Goal: Task Accomplishment & Management: Use online tool/utility

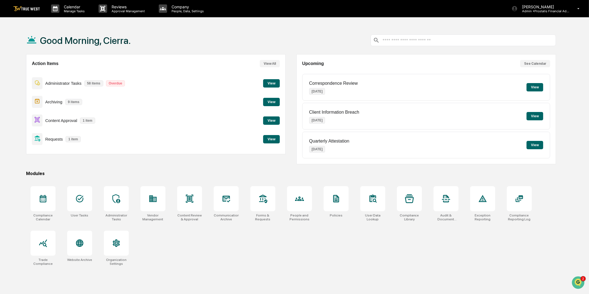
click at [270, 118] on button "View" at bounding box center [271, 120] width 17 height 8
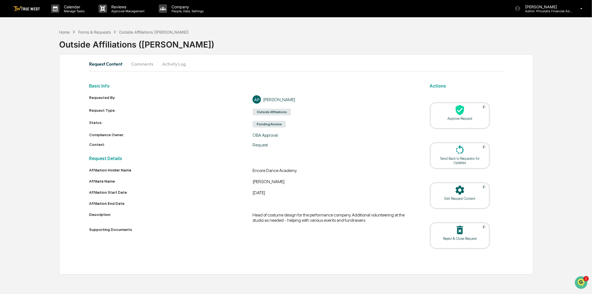
click at [460, 112] on icon at bounding box center [460, 110] width 8 height 10
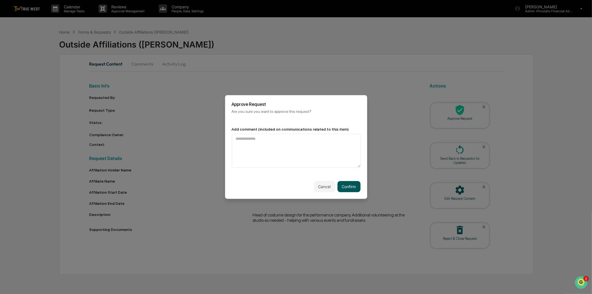
click at [344, 185] on button "Confirm" at bounding box center [348, 186] width 23 height 11
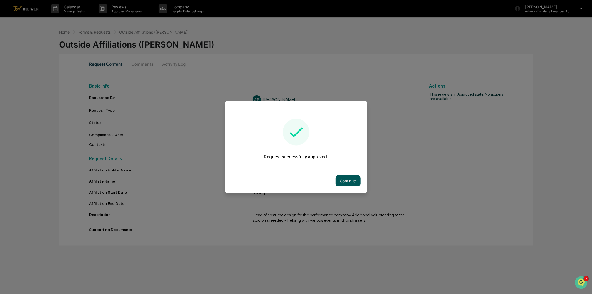
click at [347, 179] on button "Continue" at bounding box center [347, 180] width 25 height 11
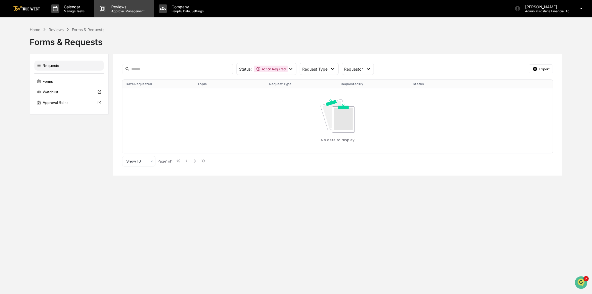
click at [121, 13] on div "Reviews Approval Management" at bounding box center [124, 8] width 60 height 17
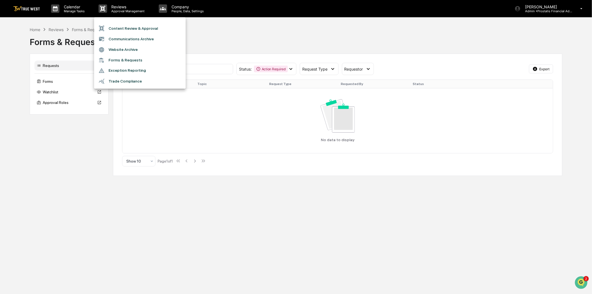
click at [140, 27] on li "Content Review & Approval" at bounding box center [140, 28] width 92 height 11
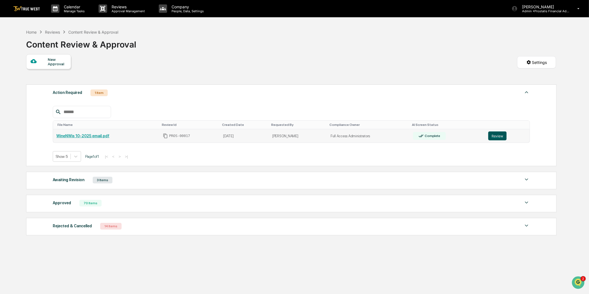
click at [496, 135] on button "Review" at bounding box center [497, 135] width 18 height 9
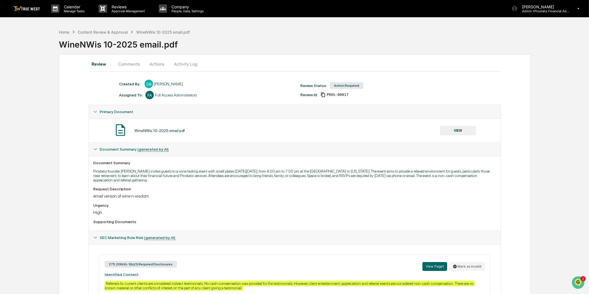
click at [455, 132] on button "VIEW" at bounding box center [458, 130] width 36 height 9
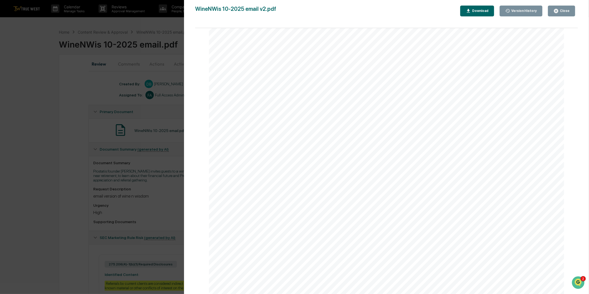
scroll to position [499, 0]
click at [486, 11] on div "Download" at bounding box center [479, 11] width 17 height 4
click at [561, 10] on div "Close" at bounding box center [564, 11] width 11 height 4
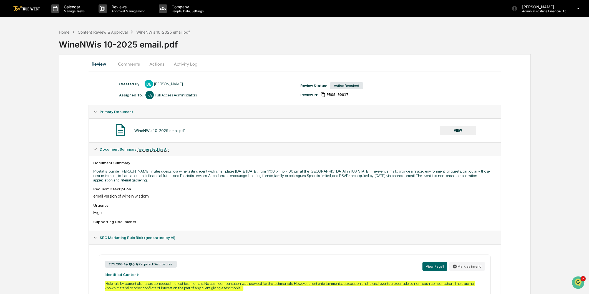
click at [160, 64] on button "Actions" at bounding box center [156, 63] width 25 height 13
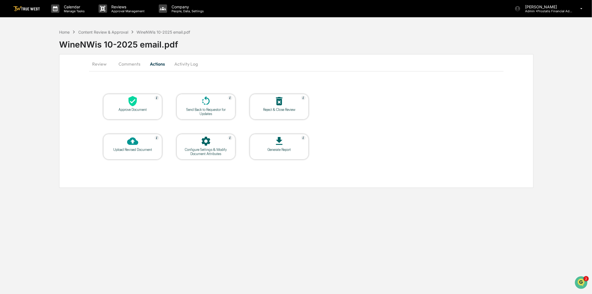
click at [129, 145] on icon at bounding box center [132, 140] width 11 height 7
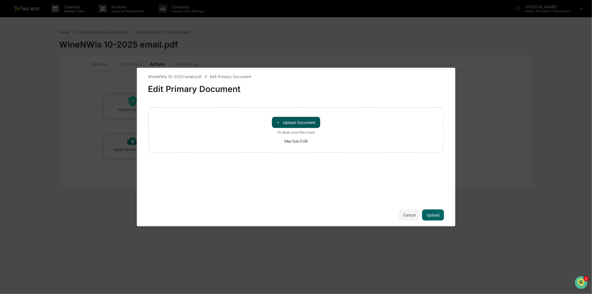
click at [283, 118] on button "＋ Upload Document" at bounding box center [296, 122] width 48 height 11
click at [436, 214] on button "Upload" at bounding box center [433, 214] width 22 height 11
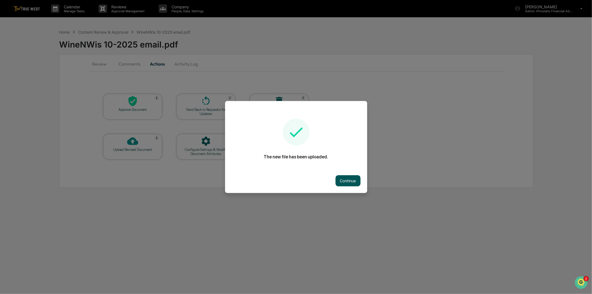
click at [350, 180] on button "Continue" at bounding box center [347, 180] width 25 height 11
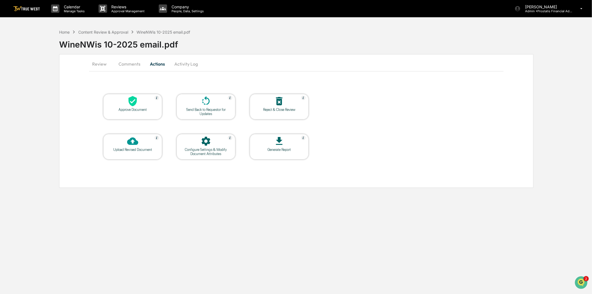
click at [99, 66] on button "Review" at bounding box center [101, 63] width 25 height 13
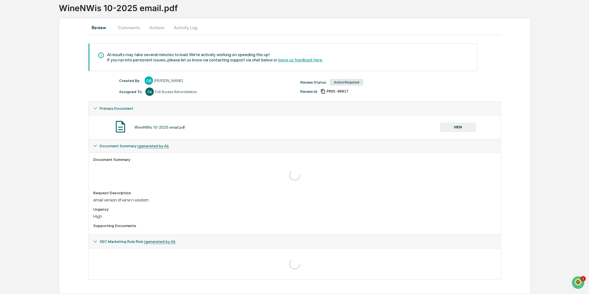
scroll to position [0, 0]
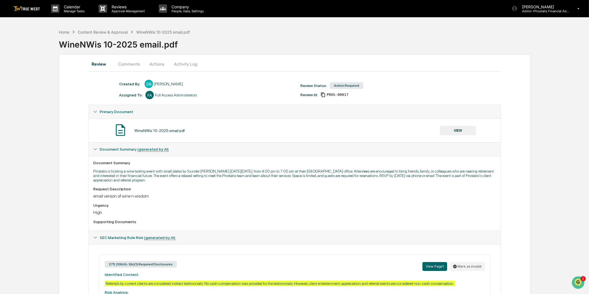
click at [185, 65] on button "Activity Log" at bounding box center [185, 63] width 32 height 13
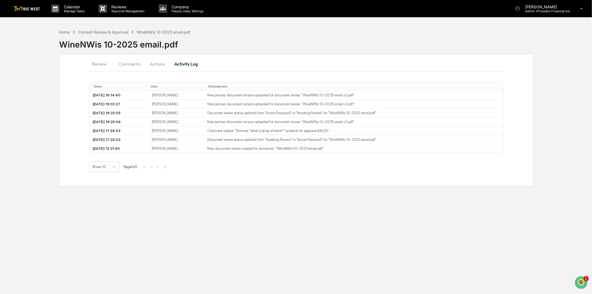
click at [154, 65] on button "Actions" at bounding box center [157, 63] width 25 height 13
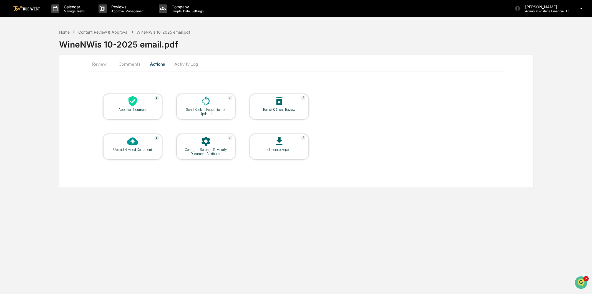
click at [135, 63] on button "Comments" at bounding box center [129, 63] width 31 height 13
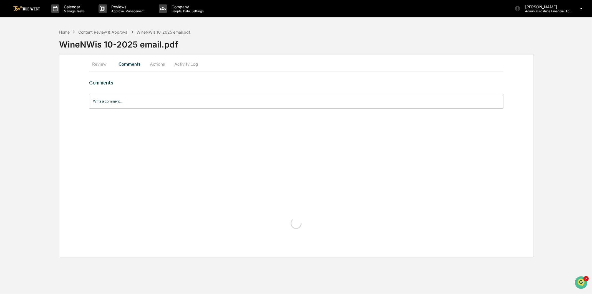
click at [102, 62] on button "Review" at bounding box center [101, 63] width 25 height 13
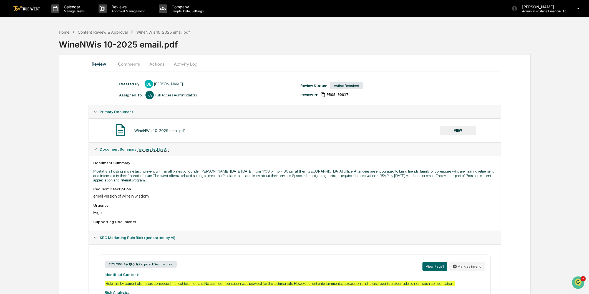
click at [460, 131] on button "VIEW" at bounding box center [458, 130] width 36 height 9
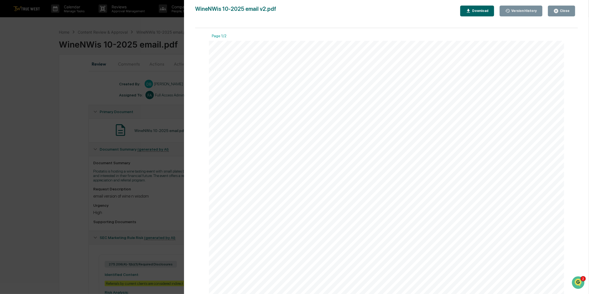
click at [529, 12] on div "Version History" at bounding box center [523, 11] width 27 height 4
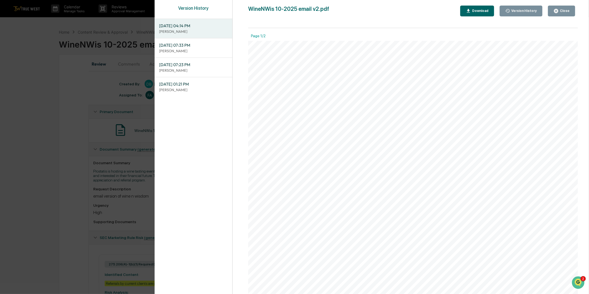
click at [198, 48] on span "[DATE] 07:33 PM" at bounding box center [193, 45] width 69 height 6
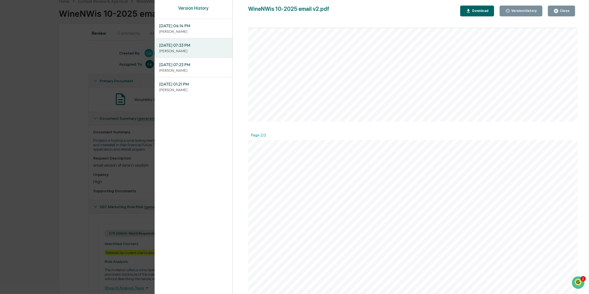
scroll to position [163, 0]
click at [201, 30] on p "[PERSON_NAME]" at bounding box center [193, 31] width 69 height 5
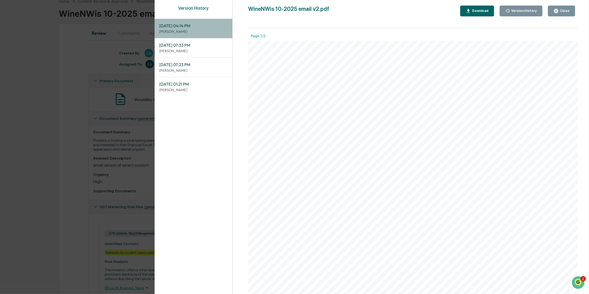
click at [203, 28] on span "09/25/2025, 04:14 PM" at bounding box center [193, 26] width 69 height 6
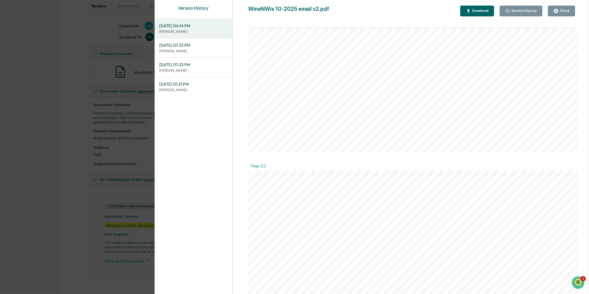
scroll to position [193, 0]
click at [565, 10] on div "Close" at bounding box center [564, 11] width 11 height 4
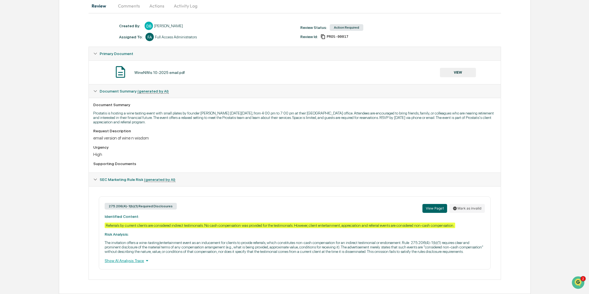
click at [135, 263] on div "Show AI Analysis Trace" at bounding box center [295, 260] width 380 height 6
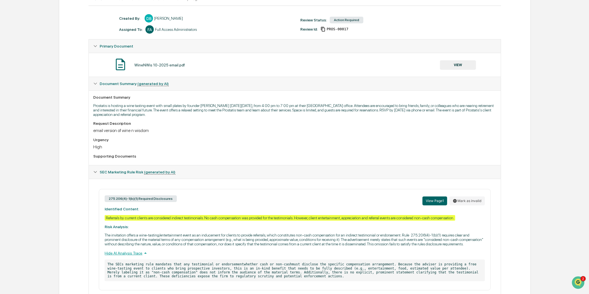
scroll to position [94, 0]
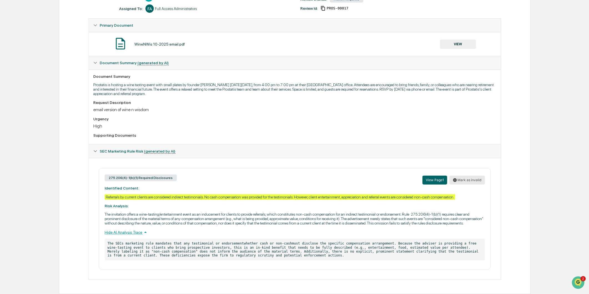
click at [463, 175] on button "Mark as invalid" at bounding box center [467, 179] width 36 height 9
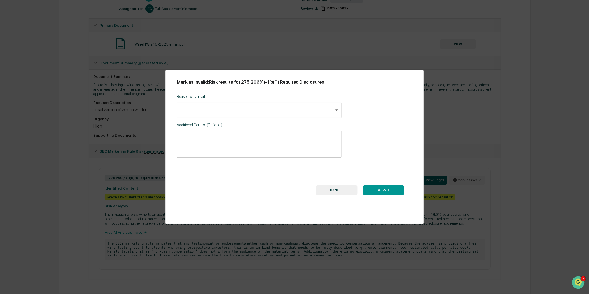
click at [249, 112] on body "Calendar Manage Tasks Reviews Approval Management Company People, Data, Setting…" at bounding box center [294, 104] width 589 height 380
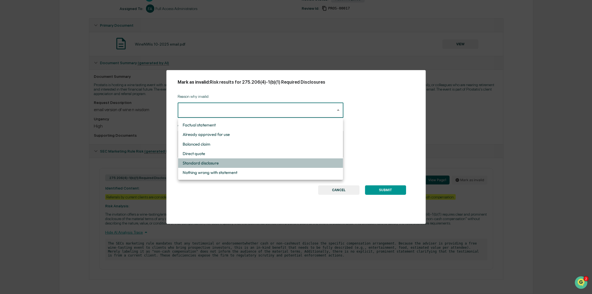
click at [212, 161] on li "Standard disclosure" at bounding box center [260, 162] width 165 height 9
type input "**********"
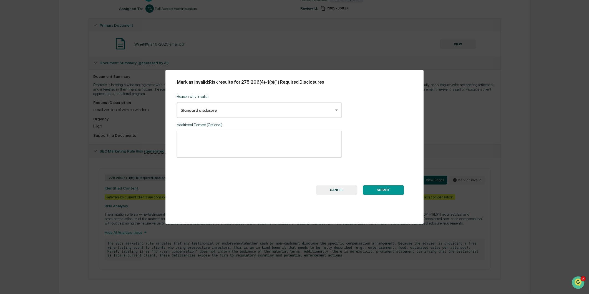
click at [387, 185] on button "SUBMIT" at bounding box center [383, 189] width 41 height 9
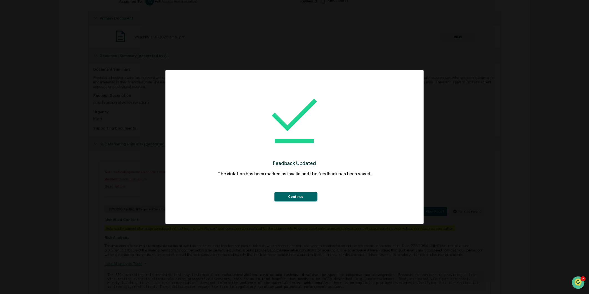
click at [296, 196] on button "Continue" at bounding box center [295, 196] width 43 height 9
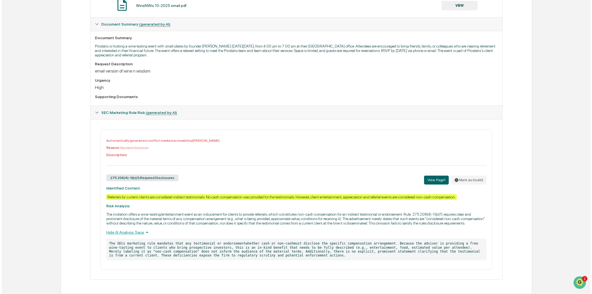
scroll to position [0, 0]
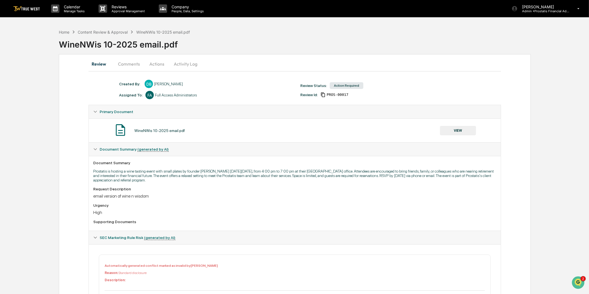
click at [189, 64] on button "Activity Log" at bounding box center [185, 63] width 32 height 13
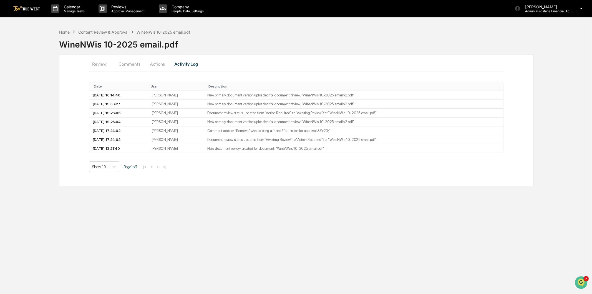
click at [167, 60] on button "Actions" at bounding box center [157, 63] width 25 height 13
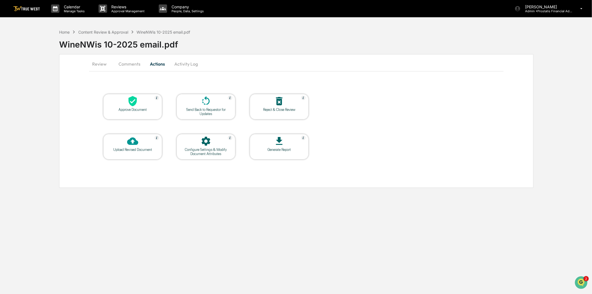
click at [139, 105] on div at bounding box center [132, 101] width 55 height 12
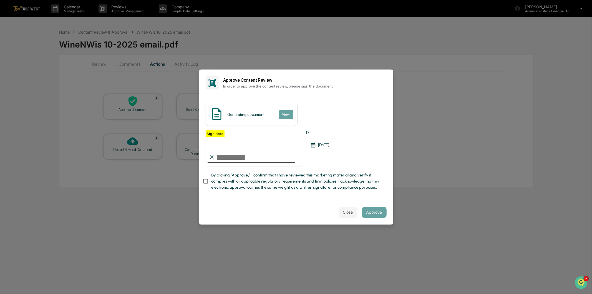
click at [234, 157] on input "Sign here" at bounding box center [254, 153] width 97 height 27
type input "**********"
click at [233, 182] on span "By clicking "Approve," I confirm that I have reviewed this marketing material a…" at bounding box center [296, 181] width 171 height 19
click at [285, 113] on button "View" at bounding box center [286, 114] width 14 height 9
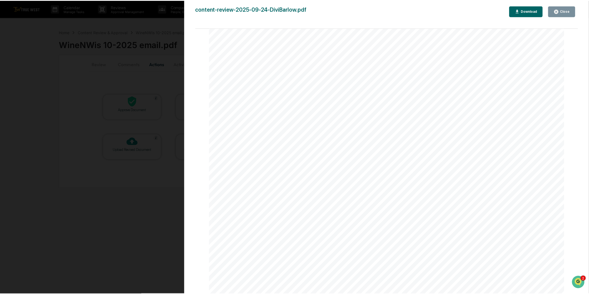
scroll to position [1213, 0]
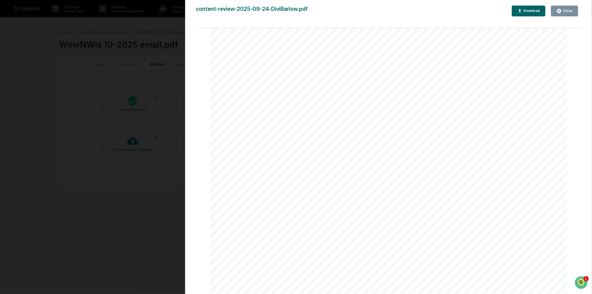
click at [573, 9] on button "Close" at bounding box center [564, 11] width 27 height 11
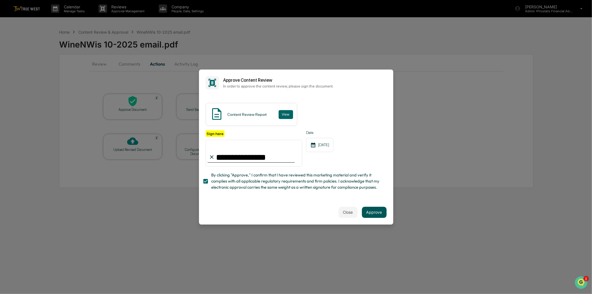
click at [381, 215] on button "Approve" at bounding box center [374, 211] width 25 height 11
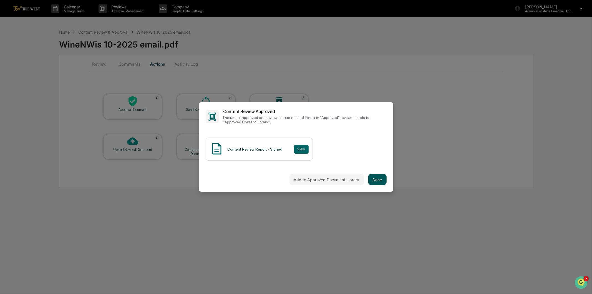
click at [375, 179] on button "Done" at bounding box center [377, 179] width 18 height 11
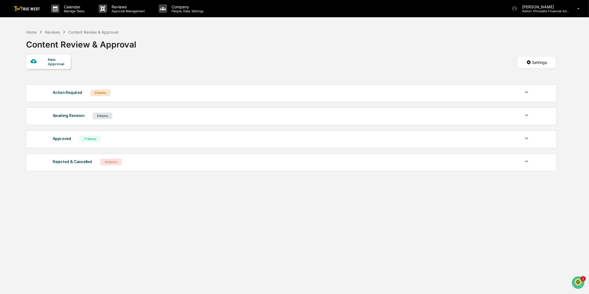
click at [37, 7] on img at bounding box center [26, 8] width 27 height 5
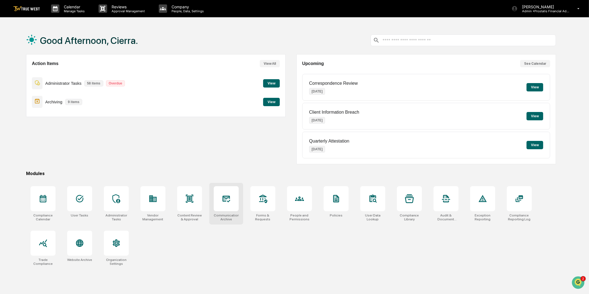
click at [228, 193] on div at bounding box center [226, 198] width 25 height 25
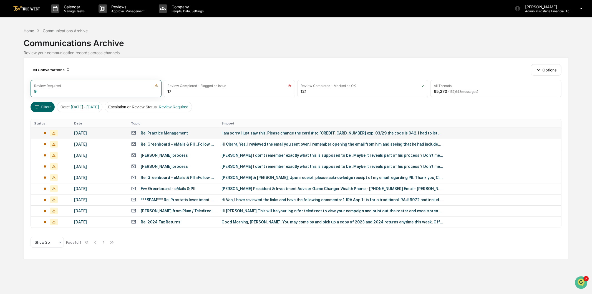
click at [294, 133] on div "I am sorry I just saw this. Please change the card # to [CREDIT_CARD_NUMBER] ex…" at bounding box center [332, 133] width 222 height 4
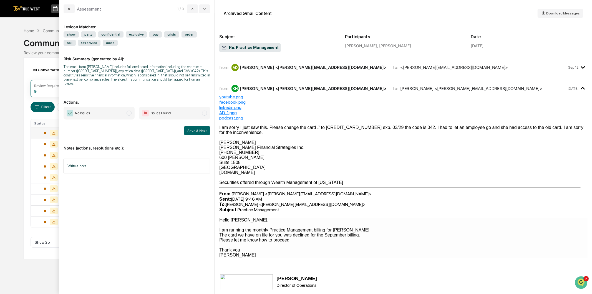
click at [166, 110] on span "Issues Found" at bounding box center [160, 113] width 20 height 6
click at [96, 164] on input "Write a note..." at bounding box center [137, 165] width 147 height 15
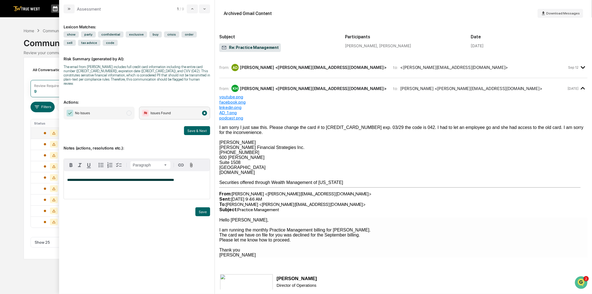
click at [421, 64] on div "from: AD Adrienne Dilaimy <adrienne@prostatisfg.com> to: <kip@huttofinancialstr…" at bounding box center [393, 67] width 348 height 7
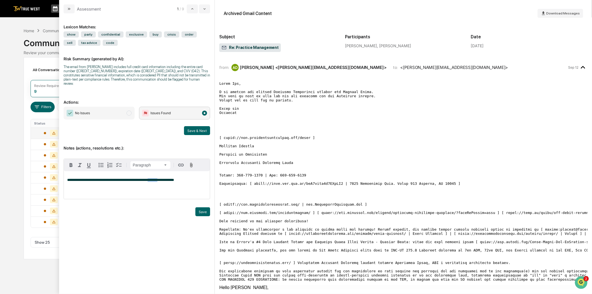
drag, startPoint x: 151, startPoint y: 176, endPoint x: 162, endPoint y: 174, distance: 11.6
click at [162, 178] on span "**********" at bounding box center [120, 180] width 107 height 4
click at [184, 178] on p "**********" at bounding box center [136, 180] width 139 height 4
click at [137, 180] on p "**********" at bounding box center [136, 182] width 139 height 8
click at [203, 209] on button "Save" at bounding box center [202, 211] width 15 height 9
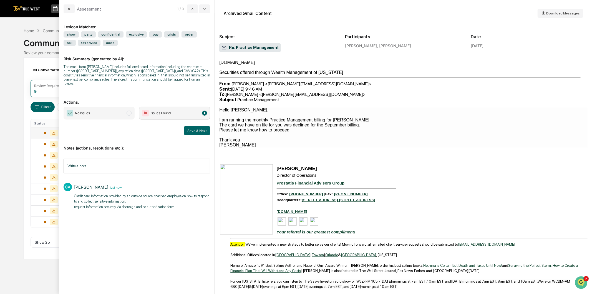
scroll to position [462, 0]
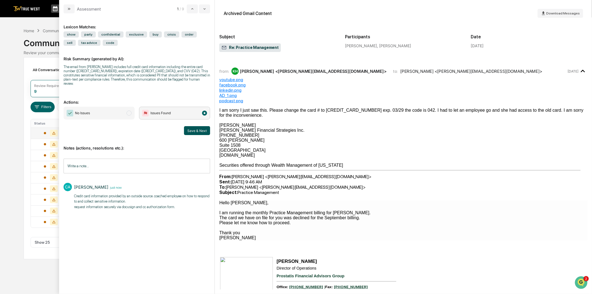
click at [196, 127] on button "Save & Next" at bounding box center [197, 130] width 26 height 9
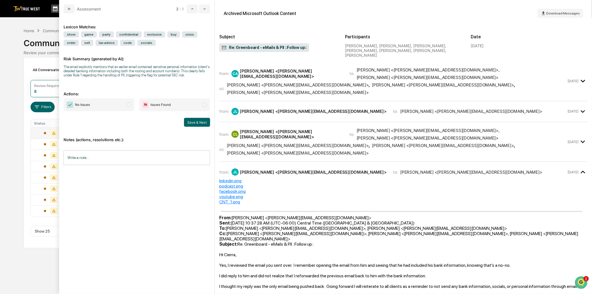
click at [467, 166] on div "from: JL Jerry Linebaugh <jerry@gamechangerwm.com> to: Ashley Michelli <Ashley@…" at bounding box center [403, 172] width 368 height 12
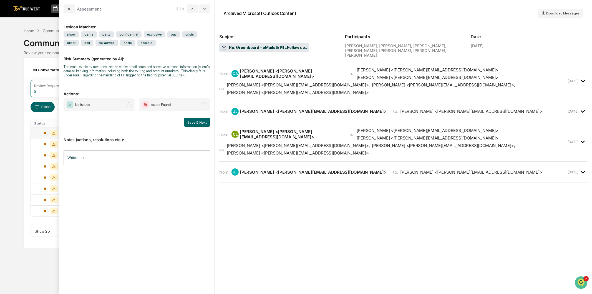
click at [475, 166] on div "from: JL Jerry Linebaugh <jerry@gamechangerwm.com> to: Ashley Michelli <Ashley@…" at bounding box center [403, 172] width 368 height 12
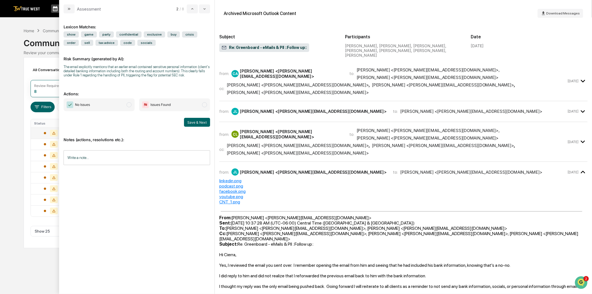
click at [101, 104] on span "No Issues" at bounding box center [99, 104] width 71 height 13
click at [108, 155] on input "Write a note..." at bounding box center [137, 157] width 147 height 15
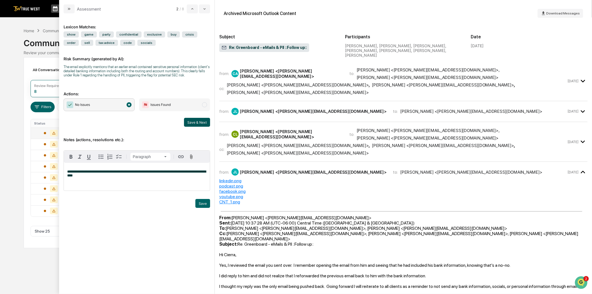
click at [198, 121] on button "Save & Next" at bounding box center [197, 122] width 26 height 9
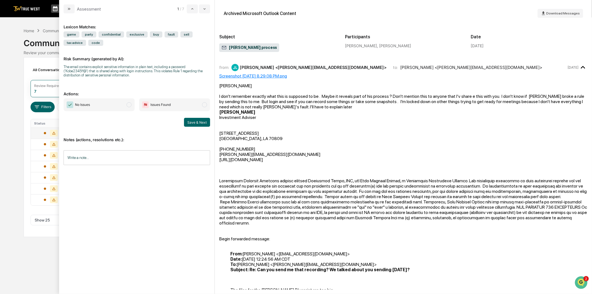
click at [432, 130] on div "9026 Jefferson Hwy, Suite 102 Baton Rouge, LA 70809 225-664-2565 Jerry@GameChan…" at bounding box center [403, 177] width 368 height 95
click at [206, 10] on icon "modal" at bounding box center [204, 9] width 4 height 4
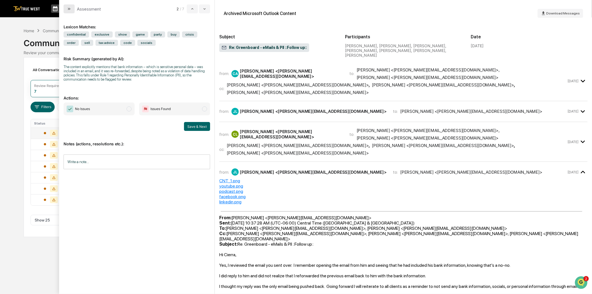
click at [71, 8] on icon "modal" at bounding box center [69, 9] width 4 height 4
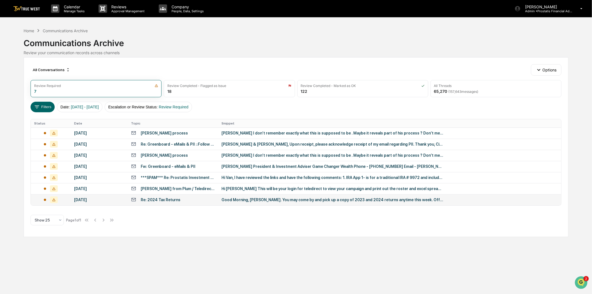
click at [272, 201] on div "Good Morning, [PERSON_NAME]. You may come by and pick up a copy of 2023 and 202…" at bounding box center [332, 199] width 222 height 4
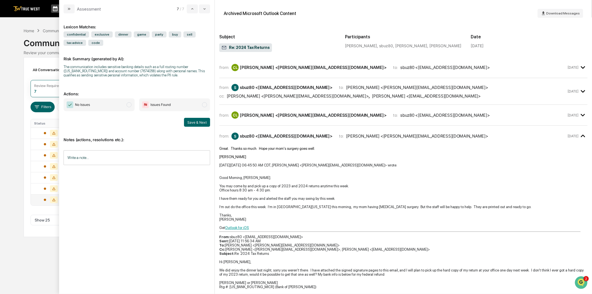
click at [297, 87] on div "sbuz80 <[EMAIL_ADDRESS][DOMAIN_NAME]>" at bounding box center [286, 87] width 92 height 5
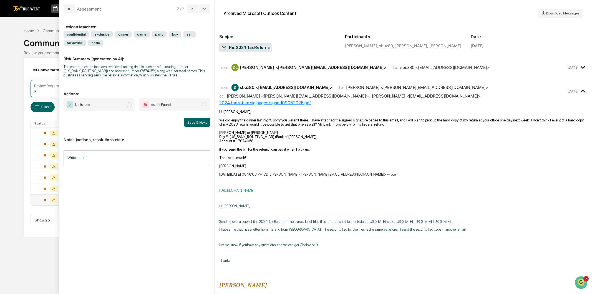
click at [157, 104] on span "Issues Found" at bounding box center [160, 105] width 20 height 6
click at [123, 155] on input "Write a note..." at bounding box center [137, 157] width 147 height 15
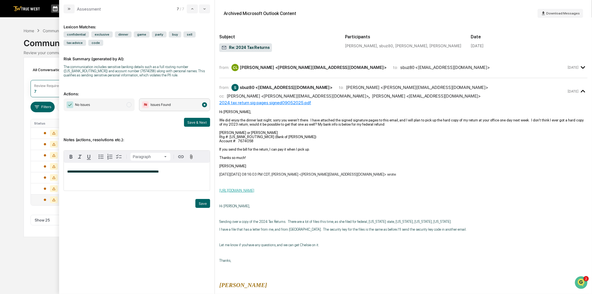
click at [98, 173] on span "**********" at bounding box center [113, 172] width 92 height 4
click at [444, 71] on div "from: CL Cheryl Linebaugh <Cheryl@gamechangerwm.com> to: sbuz80 <sbuz80@bellsou…" at bounding box center [403, 67] width 368 height 12
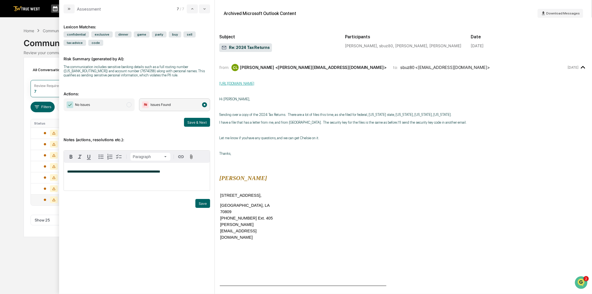
click at [177, 171] on p "**********" at bounding box center [136, 172] width 139 height 4
click at [198, 121] on button "Save & Next" at bounding box center [197, 122] width 26 height 9
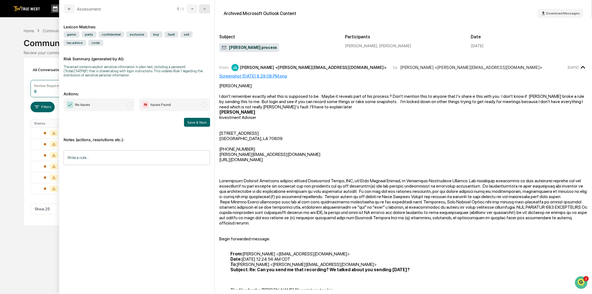
click at [203, 9] on icon "modal" at bounding box center [204, 9] width 4 height 4
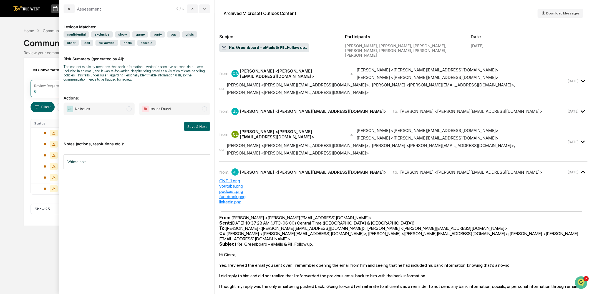
click at [517, 82] on div "cc: Jerry Linebaugh <jerry@gamechangerwm.com> , Michael Canet <mike@prostatisfg…" at bounding box center [392, 88] width 347 height 13
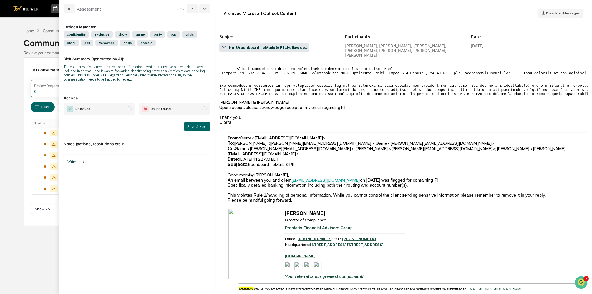
scroll to position [246, 0]
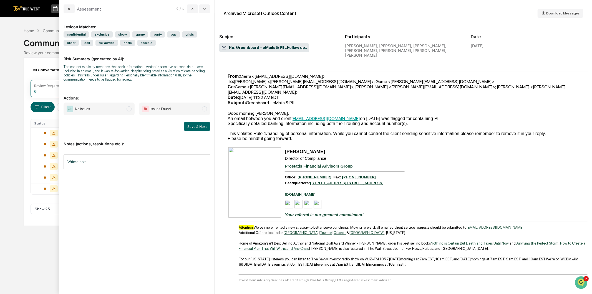
click at [509, 53] on div "Subject Re: Greenboard - eMails & PII ::Follow up:: Participants Cierra Alderso…" at bounding box center [403, 41] width 368 height 38
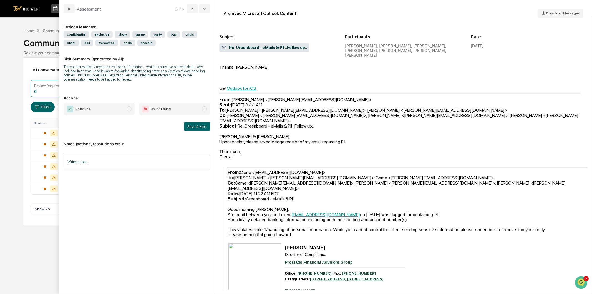
scroll to position [799, 0]
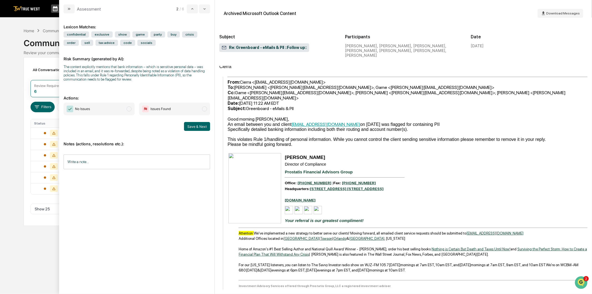
click at [91, 107] on span "No Issues" at bounding box center [99, 108] width 71 height 13
click at [157, 165] on input "Write a note..." at bounding box center [137, 161] width 147 height 15
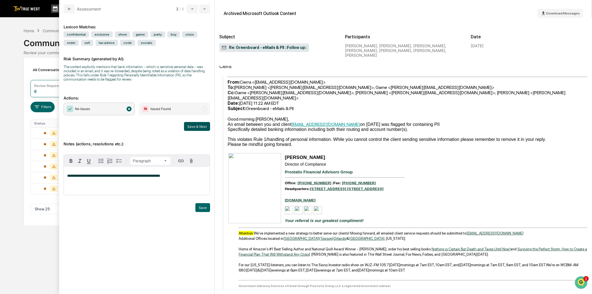
click at [196, 126] on button "Save & Next" at bounding box center [197, 126] width 26 height 9
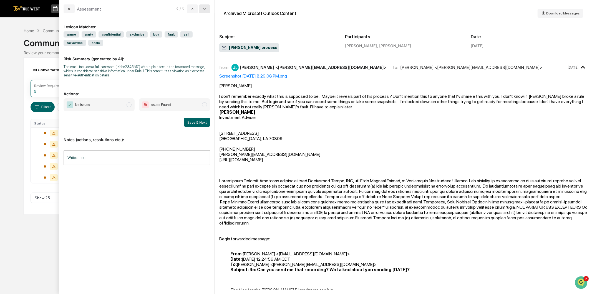
click at [201, 10] on button "modal" at bounding box center [204, 8] width 11 height 9
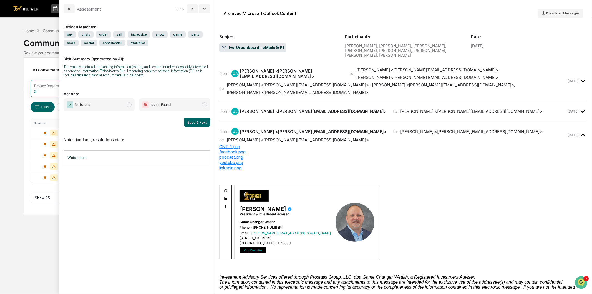
click at [98, 103] on span "No Issues" at bounding box center [99, 104] width 71 height 13
click at [129, 160] on input "Write a note..." at bounding box center [137, 157] width 147 height 15
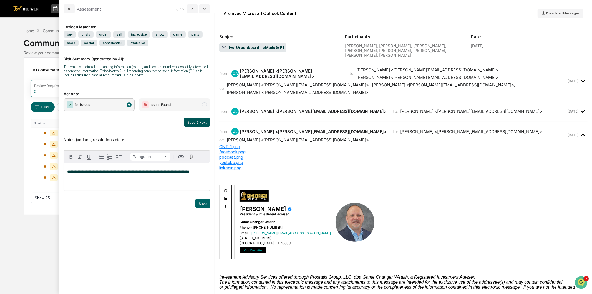
click at [203, 120] on button "Save & Next" at bounding box center [197, 122] width 26 height 9
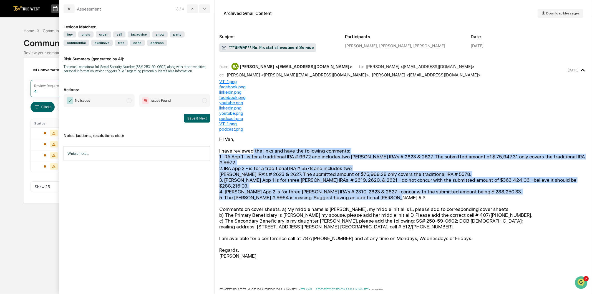
drag, startPoint x: 432, startPoint y: 186, endPoint x: 250, endPoint y: 152, distance: 185.5
click at [250, 151] on div "Hi Van, I have reviewed the links and have the following comments: 1. IRA App 1…" at bounding box center [403, 209] width 368 height 146
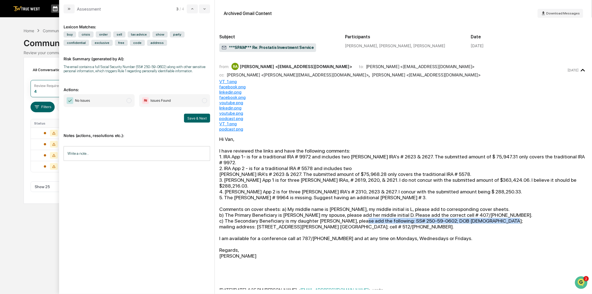
drag, startPoint x: 490, startPoint y: 209, endPoint x: 350, endPoint y: 208, distance: 140.7
click at [350, 218] on div "c) The Secondary Beneficiary is my daughter Kristin M. Alvarez, please add the …" at bounding box center [403, 221] width 368 height 6
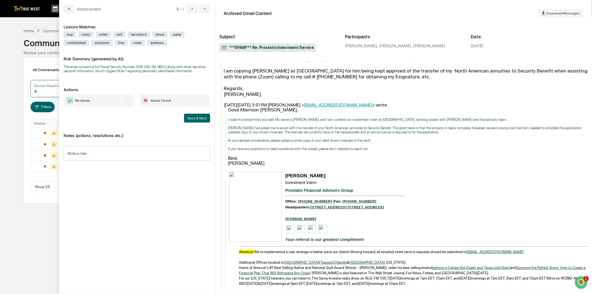
scroll to position [524, 0]
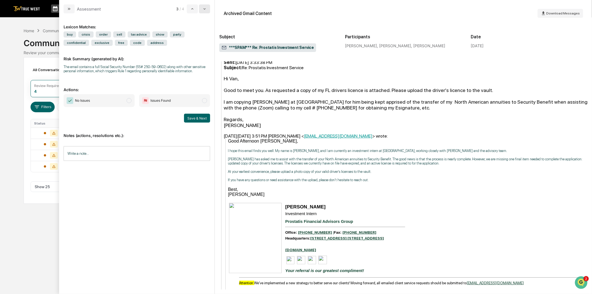
click at [206, 10] on icon "modal" at bounding box center [204, 9] width 4 height 4
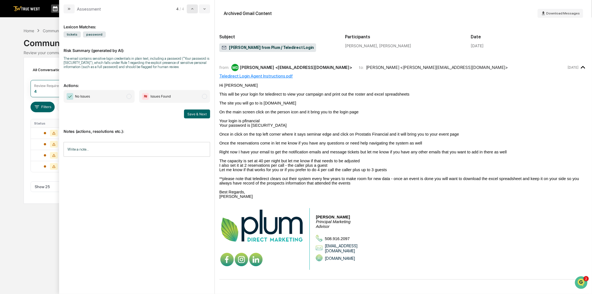
click at [193, 9] on icon "modal" at bounding box center [192, 9] width 4 height 4
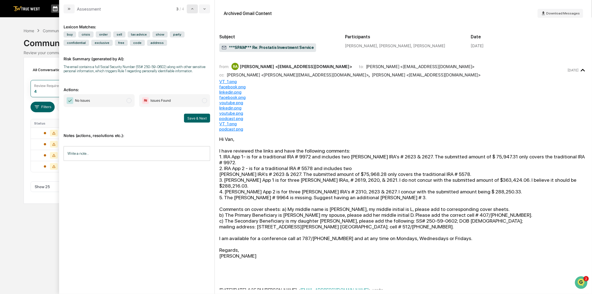
click at [193, 9] on icon "modal" at bounding box center [192, 9] width 4 height 4
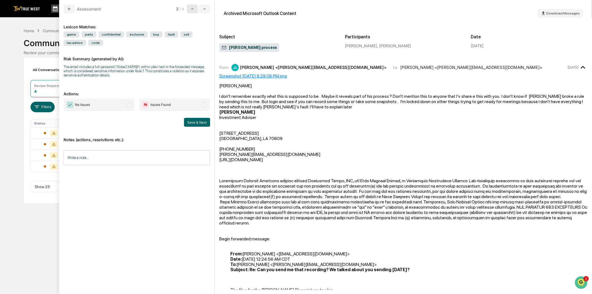
click at [193, 9] on icon "modal" at bounding box center [192, 9] width 4 height 4
click at [203, 11] on icon "modal" at bounding box center [204, 9] width 4 height 4
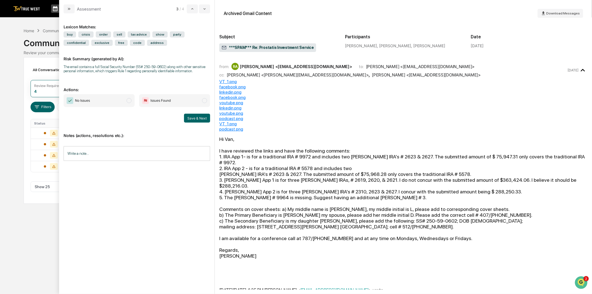
click at [145, 152] on input "Write a note..." at bounding box center [137, 153] width 147 height 15
click at [189, 102] on span "Issues Found" at bounding box center [174, 100] width 71 height 13
click at [123, 170] on div "*" at bounding box center [137, 172] width 146 height 28
click at [125, 170] on div "**********" at bounding box center [137, 172] width 146 height 28
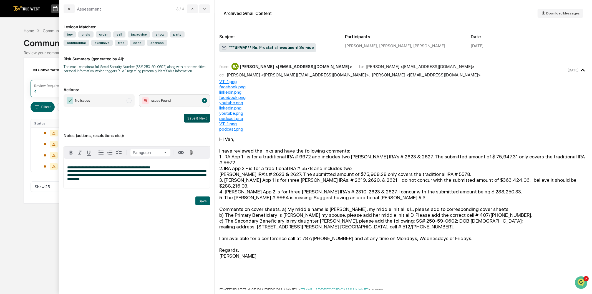
click at [201, 115] on button "Save & Next" at bounding box center [197, 117] width 26 height 9
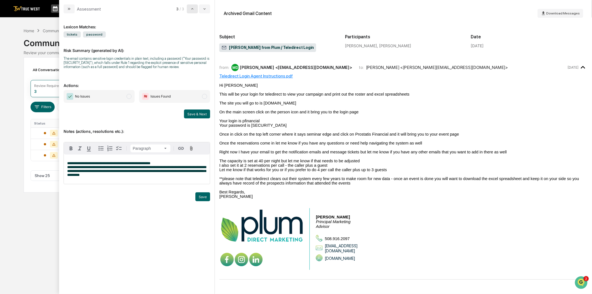
click at [193, 10] on icon "modal" at bounding box center [192, 9] width 4 height 4
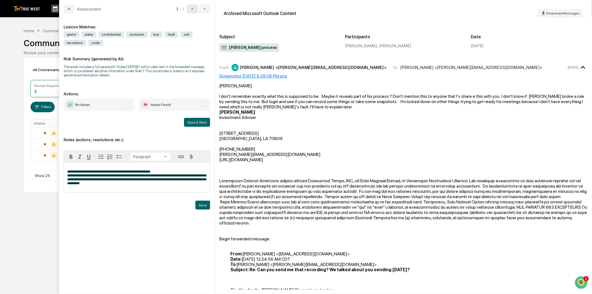
click at [193, 10] on icon "modal" at bounding box center [192, 9] width 4 height 4
click at [207, 10] on button "modal" at bounding box center [204, 8] width 11 height 9
click at [190, 8] on icon "modal" at bounding box center [192, 9] width 4 height 4
click at [206, 8] on icon "modal" at bounding box center [204, 9] width 4 height 4
click at [196, 9] on button "modal" at bounding box center [192, 8] width 11 height 9
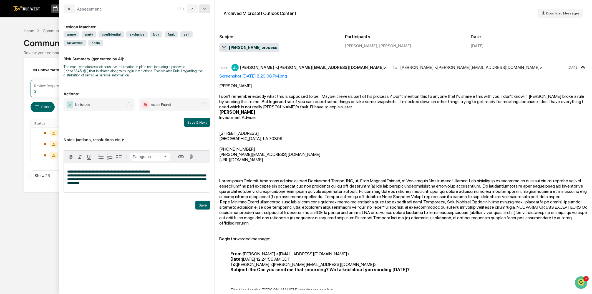
click at [206, 10] on icon "modal" at bounding box center [204, 9] width 4 height 4
click at [193, 8] on icon "modal" at bounding box center [192, 9] width 4 height 4
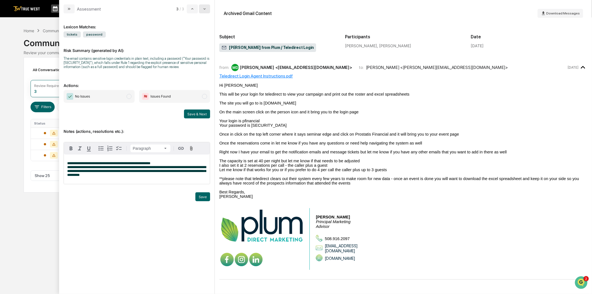
click at [202, 8] on button "modal" at bounding box center [204, 8] width 11 height 9
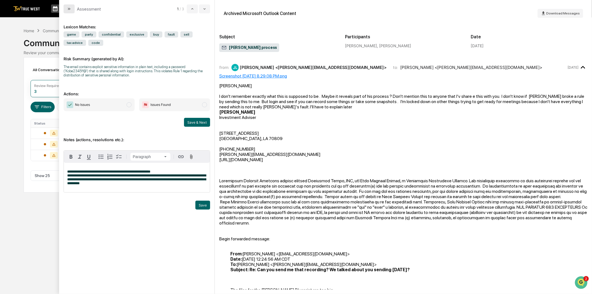
click at [67, 9] on button "modal" at bounding box center [69, 8] width 11 height 9
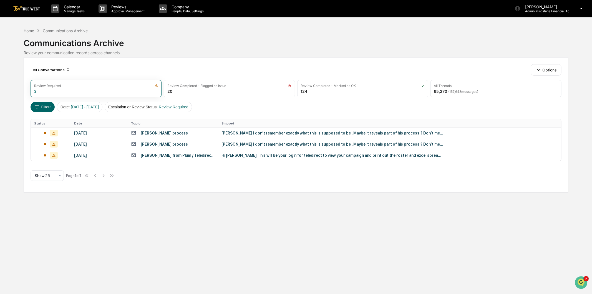
click at [201, 34] on div "Communications Archive" at bounding box center [296, 41] width 544 height 14
click at [173, 135] on div "[PERSON_NAME] process" at bounding box center [164, 133] width 47 height 4
drag, startPoint x: 17, startPoint y: 201, endPoint x: 17, endPoint y: 164, distance: 36.6
click at [17, 199] on div "Calendar Manage Tasks Reviews Approval Management Company People, Data, Setting…" at bounding box center [296, 147] width 592 height 294
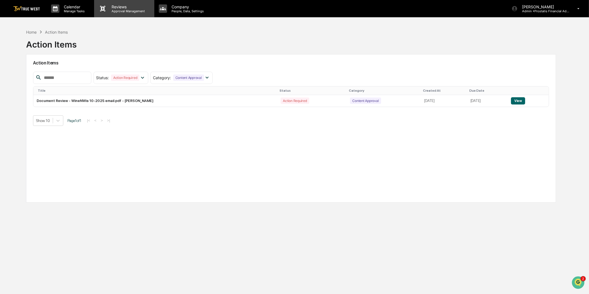
click at [120, 7] on p "Reviews" at bounding box center [127, 6] width 41 height 5
click at [122, 2] on div "Reviews Approval Management" at bounding box center [124, 8] width 60 height 17
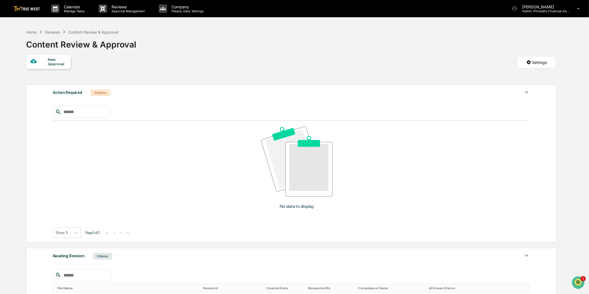
click at [140, 252] on div "Awaiting Revision 3 Items" at bounding box center [291, 256] width 477 height 8
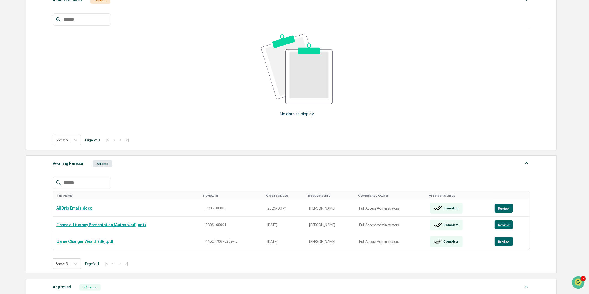
scroll to position [146, 0]
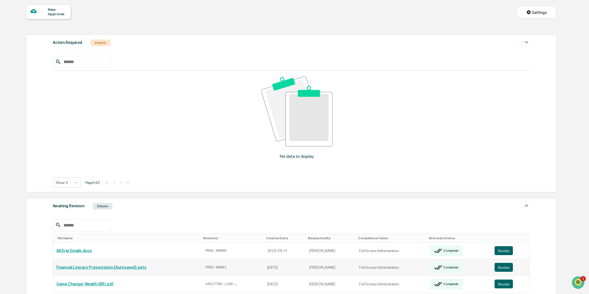
scroll to position [142, 0]
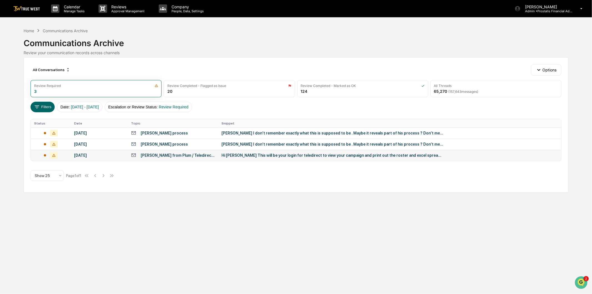
click at [253, 156] on div "Hi [PERSON_NAME] This will be your login for teledirect to view your campaign a…" at bounding box center [332, 155] width 222 height 4
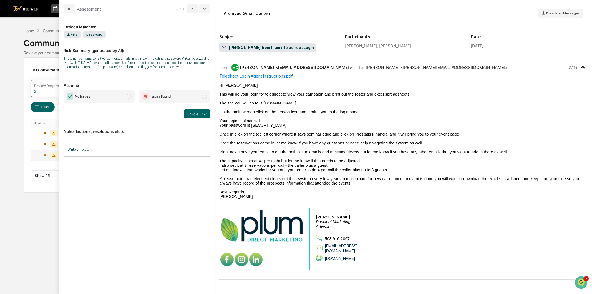
click at [74, 97] on span "No Issues" at bounding box center [78, 96] width 23 height 7
click at [198, 114] on button "Save & Next" at bounding box center [197, 113] width 26 height 9
